Goal: Task Accomplishment & Management: Complete application form

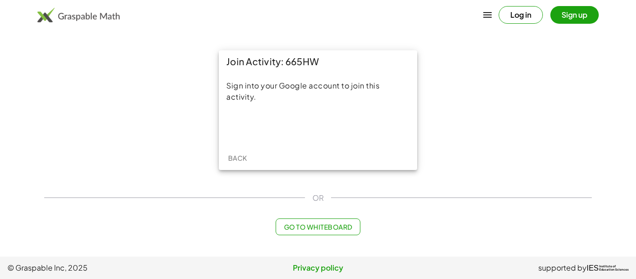
click at [432, 78] on div "Join Activity: 665HW Sign into your Google account to join this activity. Back" at bounding box center [318, 110] width 559 height 131
